Goal: Task Accomplishment & Management: Use online tool/utility

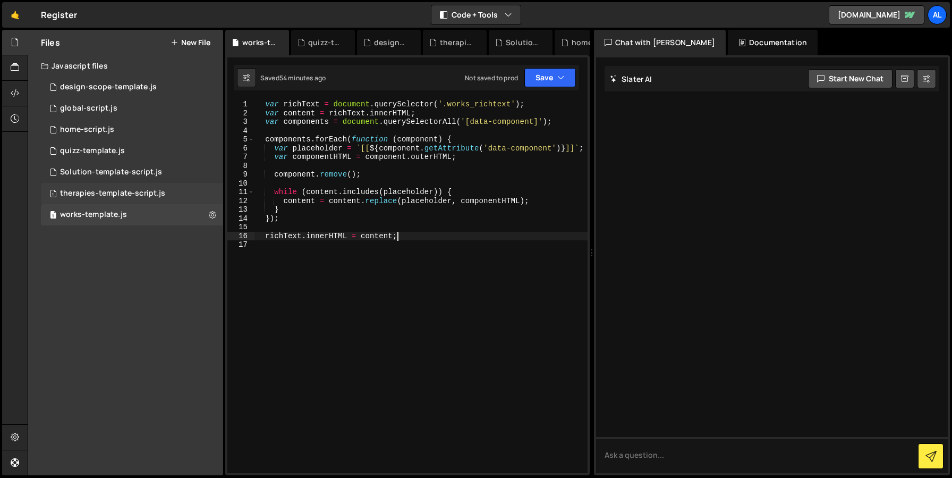
click at [97, 192] on div "therapies-template-script.js" at bounding box center [112, 194] width 105 height 10
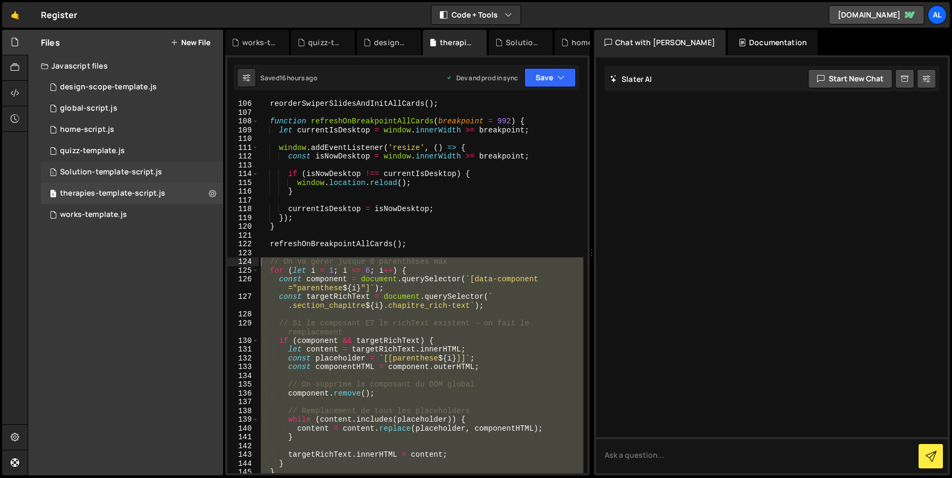
click at [84, 165] on div "1 Solution-template-script.js 0" at bounding box center [132, 171] width 182 height 21
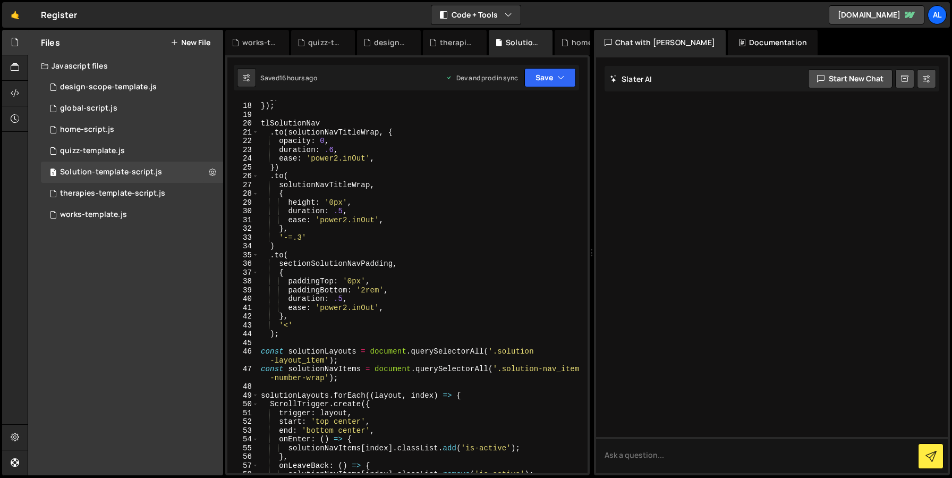
scroll to position [122, 0]
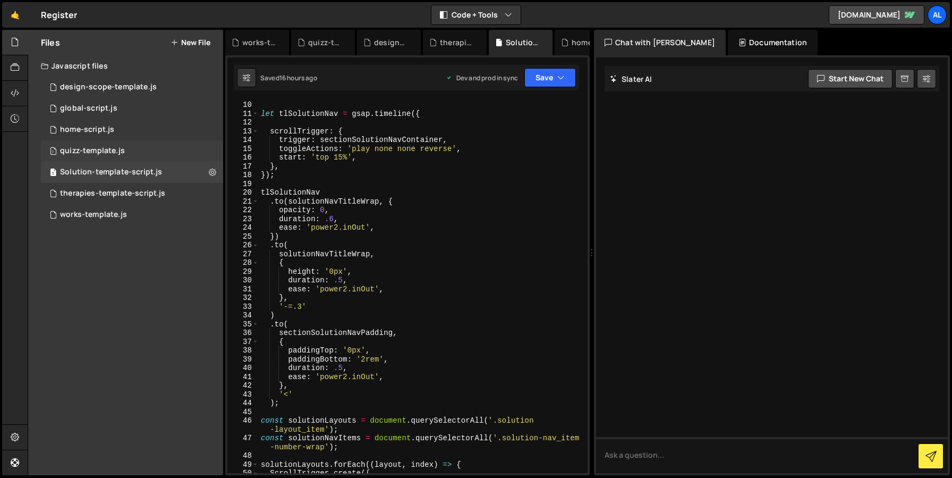
click at [93, 150] on div "quizz-template.js" at bounding box center [92, 151] width 65 height 10
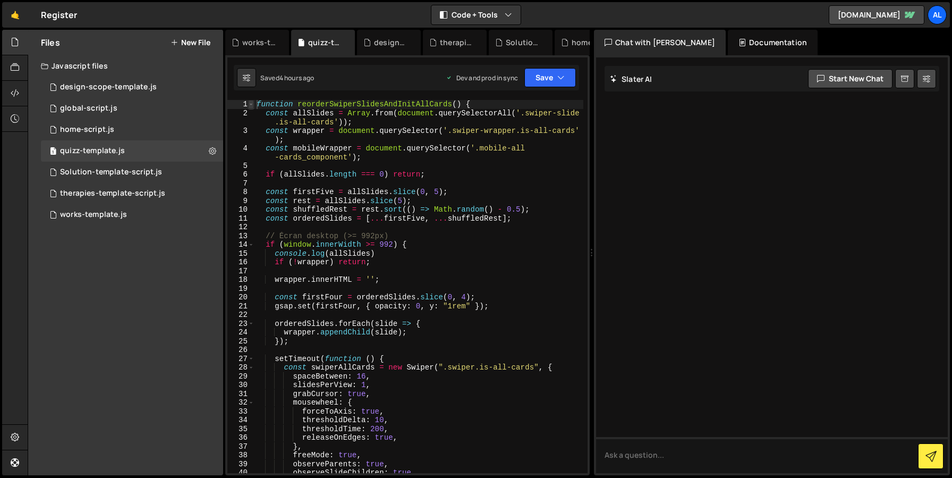
click at [250, 104] on span at bounding box center [251, 104] width 6 height 9
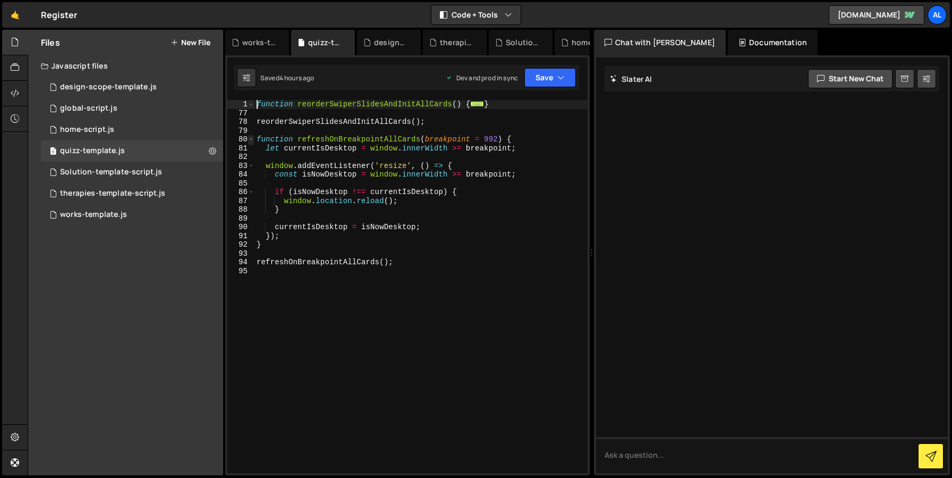
click at [253, 141] on span at bounding box center [251, 139] width 6 height 9
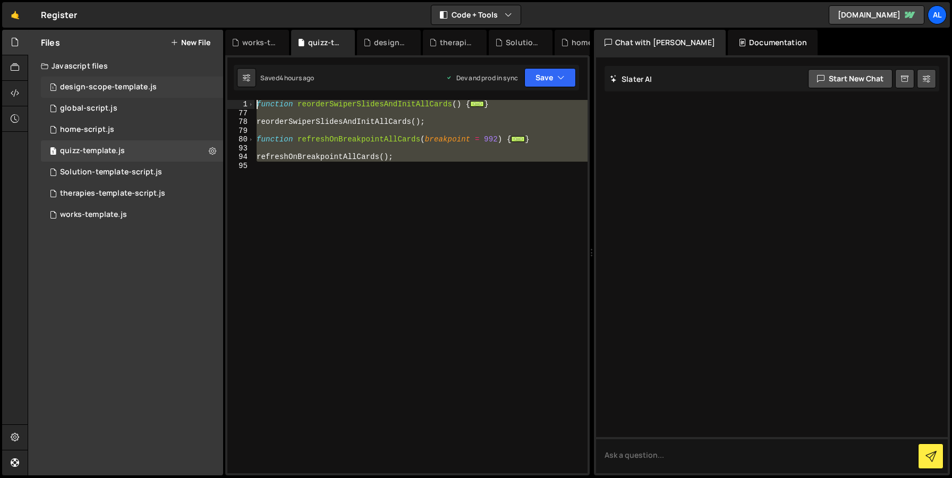
drag, startPoint x: 412, startPoint y: 196, endPoint x: 196, endPoint y: 80, distance: 245.1
click at [196, 80] on div "Files New File Javascript files 1 design-scope-template.js 0 1 global-script.js…" at bounding box center [490, 253] width 924 height 446
type textarea "function reorderSwiperSlidesAndInitAllCards() { const allSlides = Array.from(do…"
click at [92, 219] on div "1 works-template.js 0" at bounding box center [132, 214] width 182 height 21
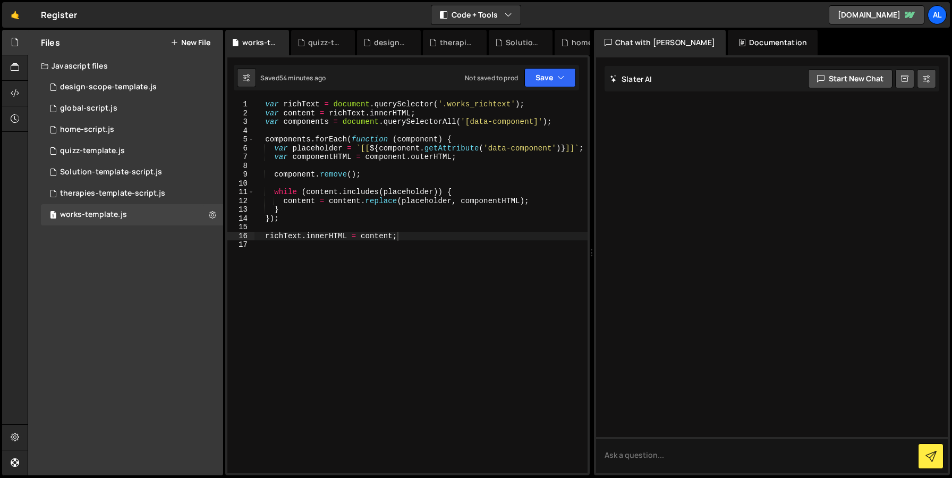
click at [323, 284] on div "var richText = document . querySelector ( '.works_richtext' ) ; var content = r…" at bounding box center [421, 295] width 334 height 390
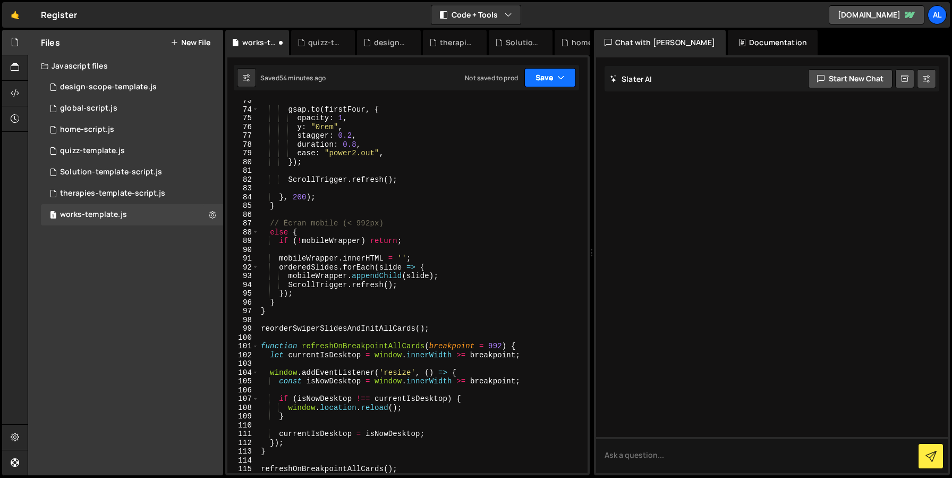
click at [562, 70] on button "Save" at bounding box center [550, 77] width 52 height 19
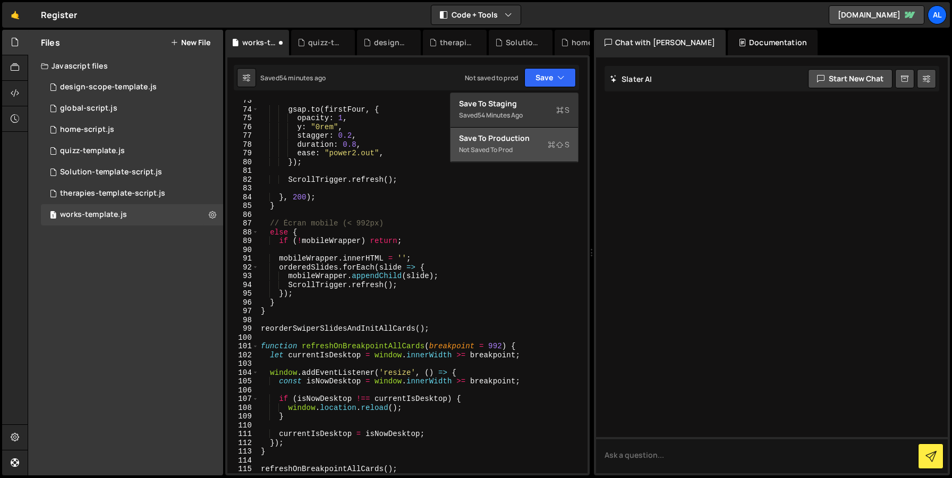
click at [521, 138] on div "Save to Production S" at bounding box center [514, 138] width 110 height 11
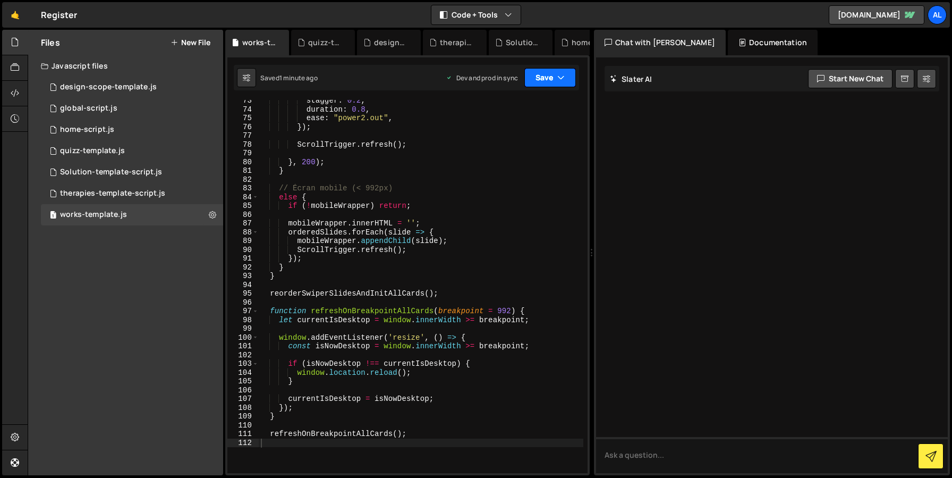
click at [572, 81] on button "Save" at bounding box center [550, 77] width 52 height 19
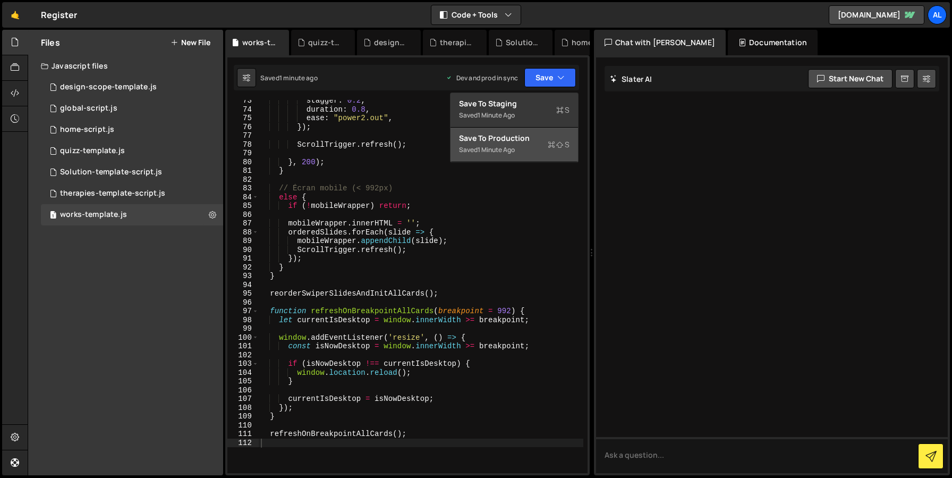
click at [543, 138] on div "Save to Production S" at bounding box center [514, 138] width 110 height 11
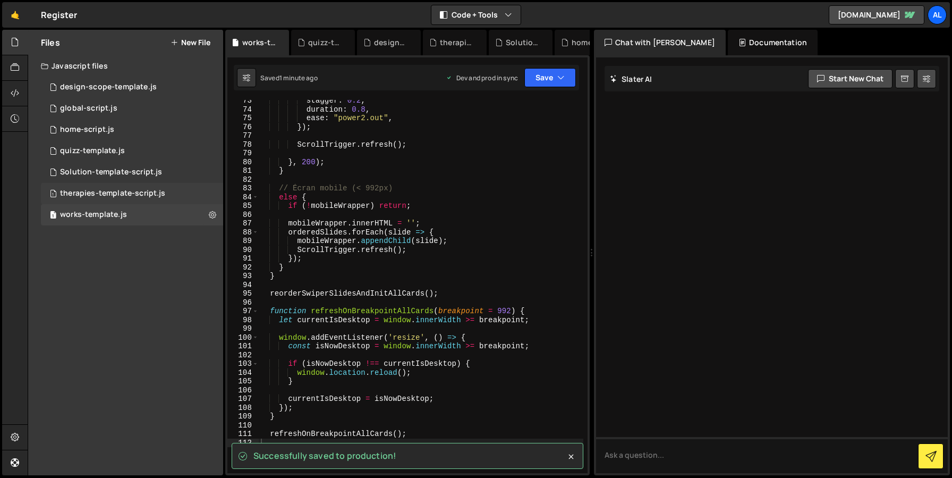
click at [106, 198] on div "therapies-template-script.js" at bounding box center [112, 194] width 105 height 10
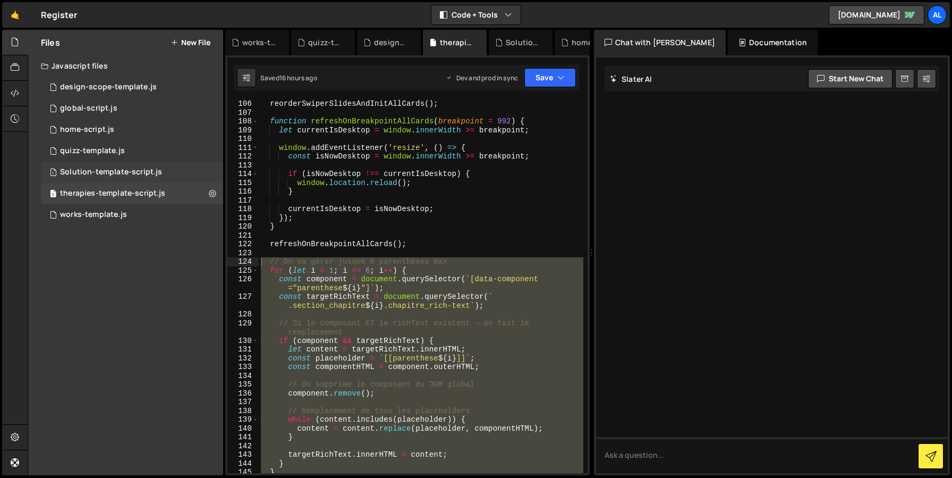
click at [106, 178] on div "1 Solution-template-script.js 0" at bounding box center [132, 171] width 182 height 21
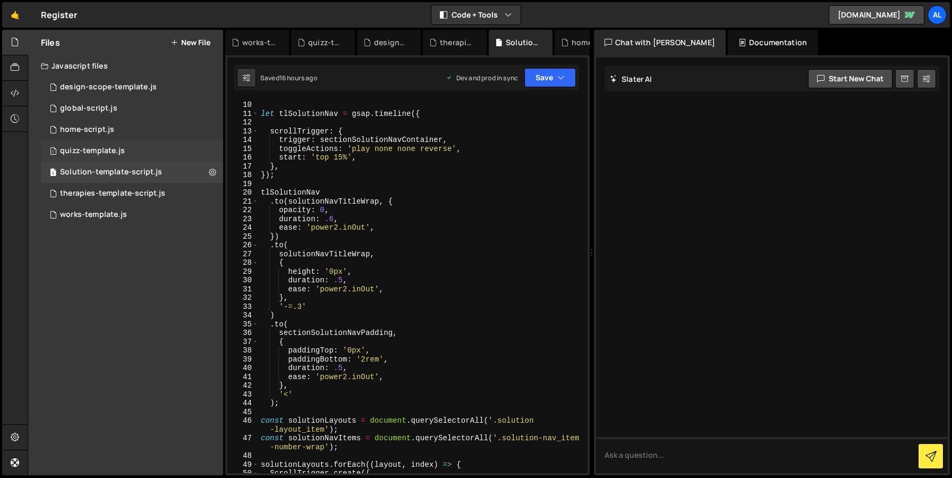
click at [98, 151] on div "quizz-template.js" at bounding box center [92, 151] width 65 height 10
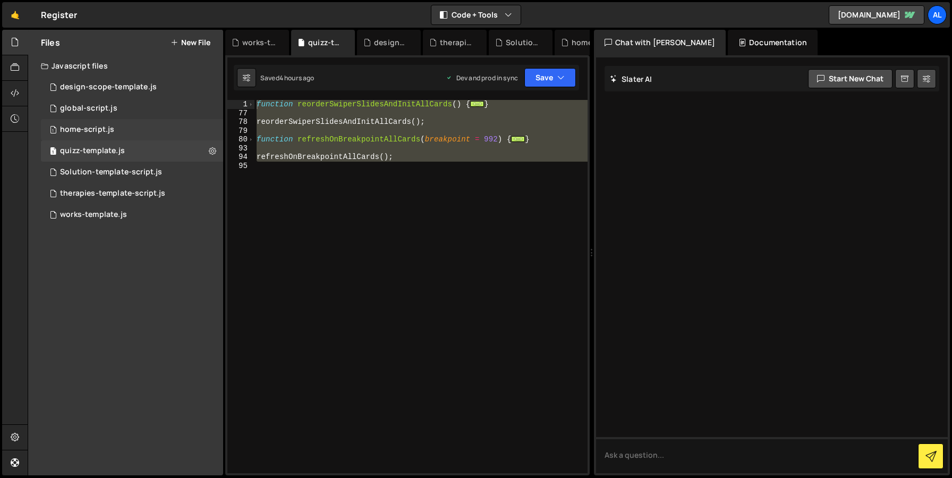
click at [91, 121] on div "1 home-script.js 0" at bounding box center [132, 129] width 182 height 21
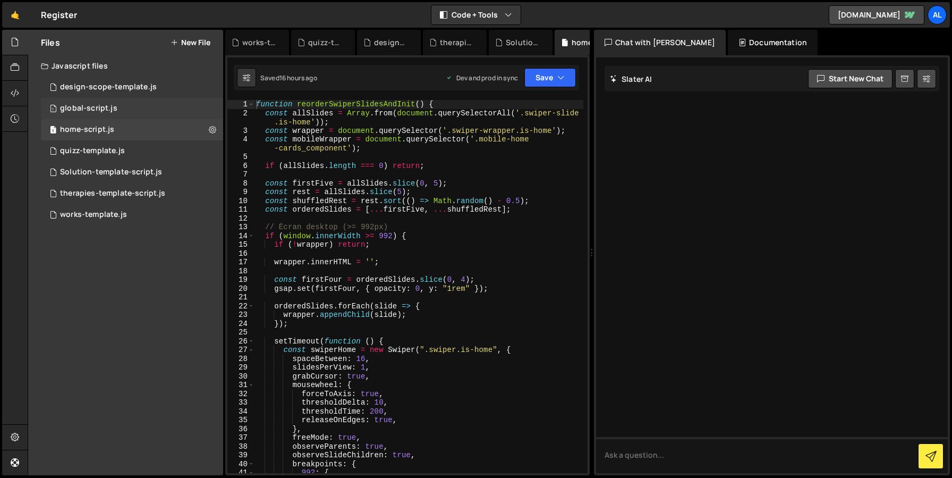
click at [87, 107] on div "global-script.js" at bounding box center [88, 109] width 57 height 10
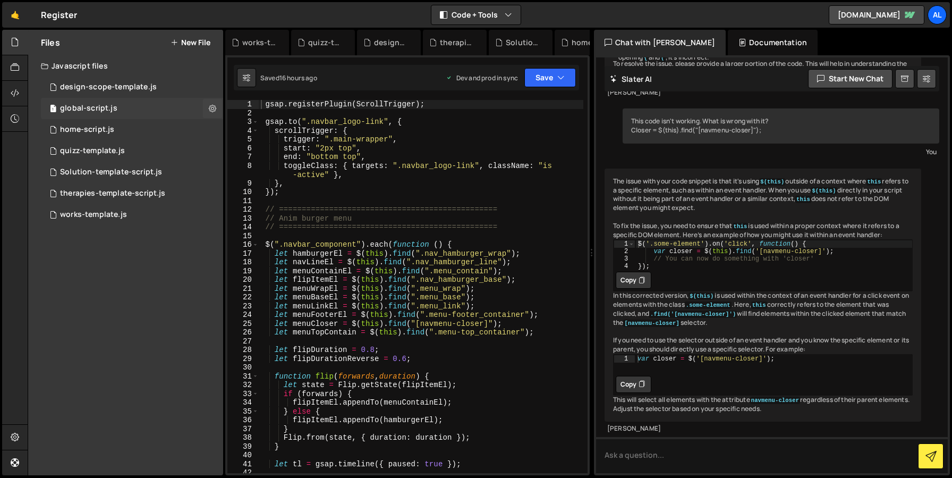
scroll to position [376, 0]
click at [84, 93] on div "1 design-scope-template.js 0" at bounding box center [132, 86] width 182 height 21
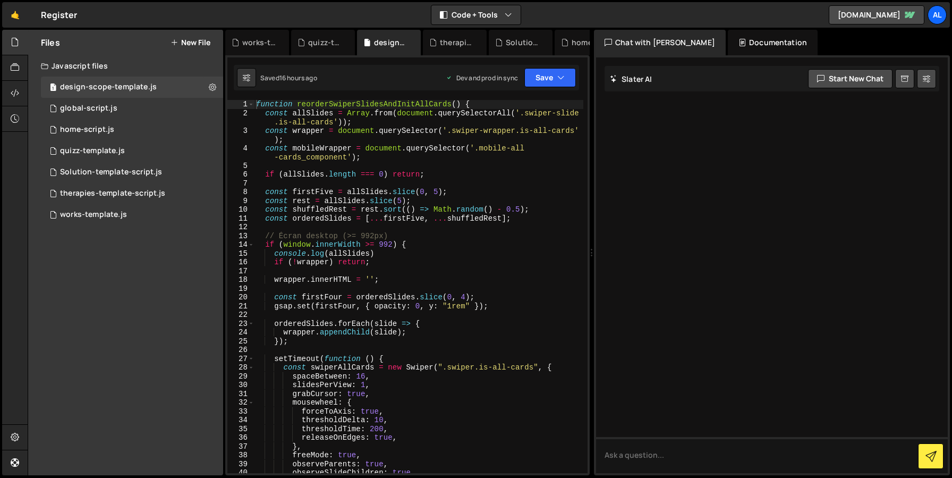
click at [470, 95] on div "1 2 3 4 5 6 7 8 9 10 11 12 13 14 15 16 17 18 19 20 21 22 23 24 25 26 27 28 29 3…" at bounding box center [407, 265] width 364 height 420
type textarea "if (!wrapper) return;"
click at [393, 262] on div "function reorderSwiperSlidesAndInitAllCards ( ) { const allSlides = Array . fro…" at bounding box center [418, 295] width 329 height 390
